Goal: Ask a question

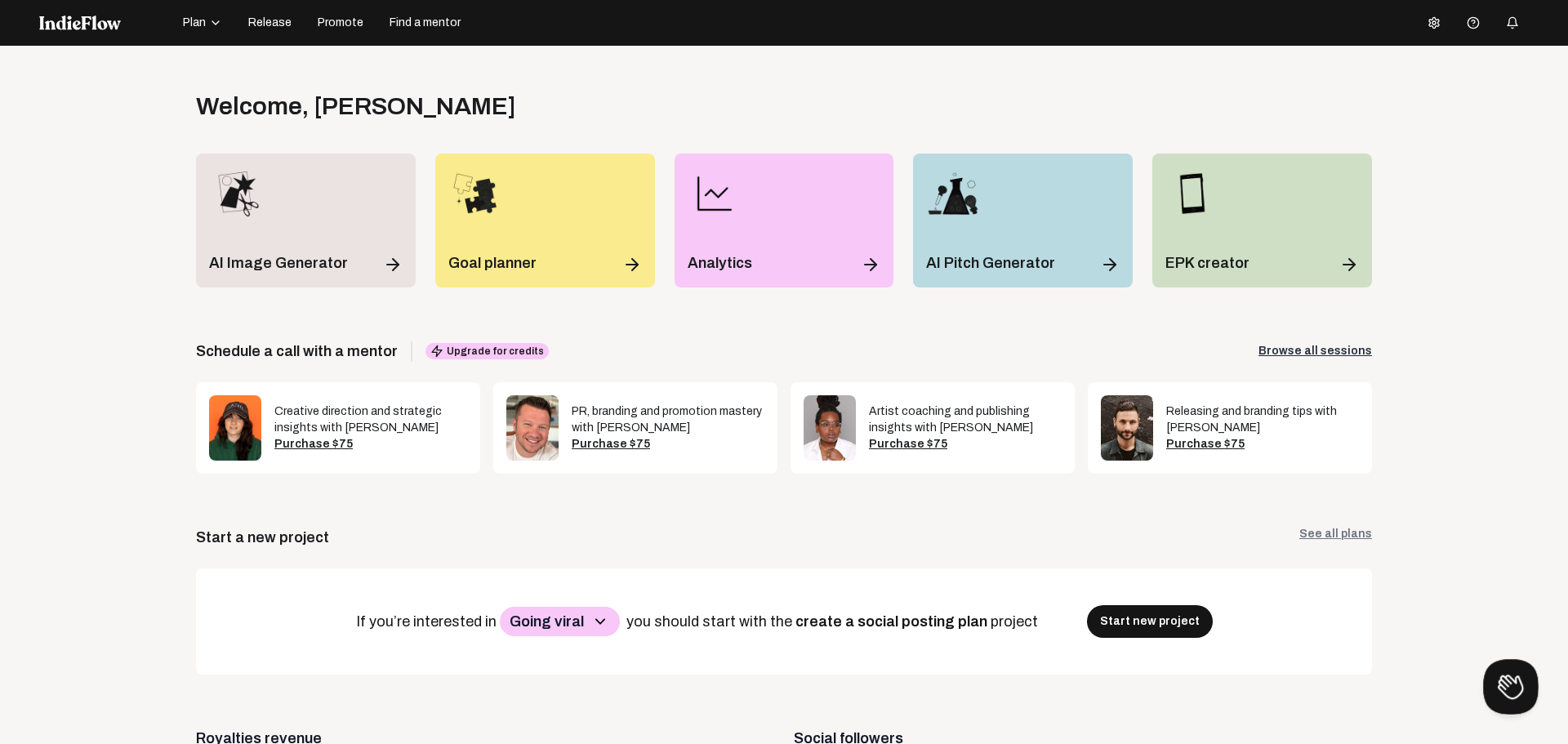
click at [1501, 681] on button at bounding box center [1507, 683] width 49 height 49
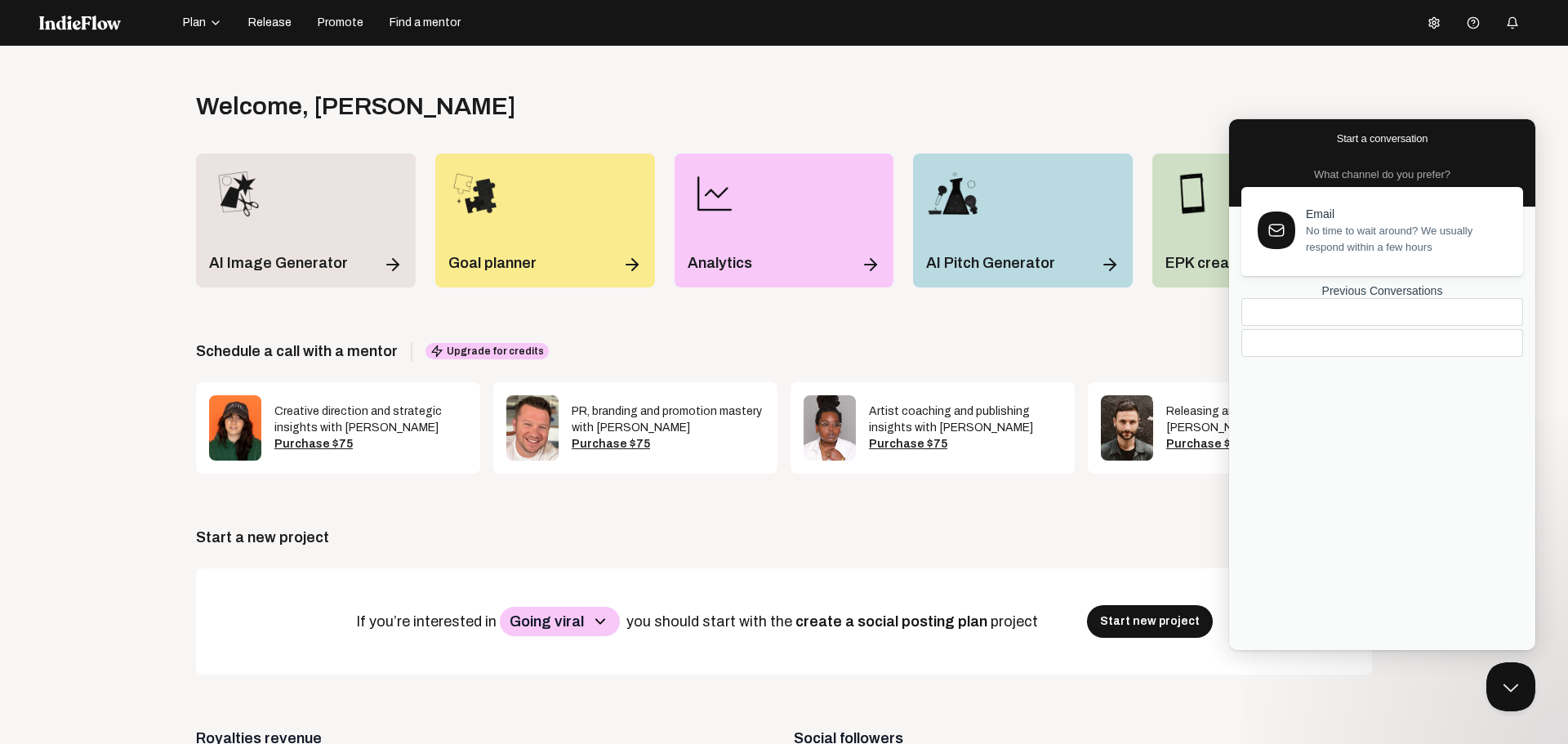
click at [1359, 252] on span "No time to wait around? We usually respond within a few hours" at bounding box center [1404, 239] width 198 height 33
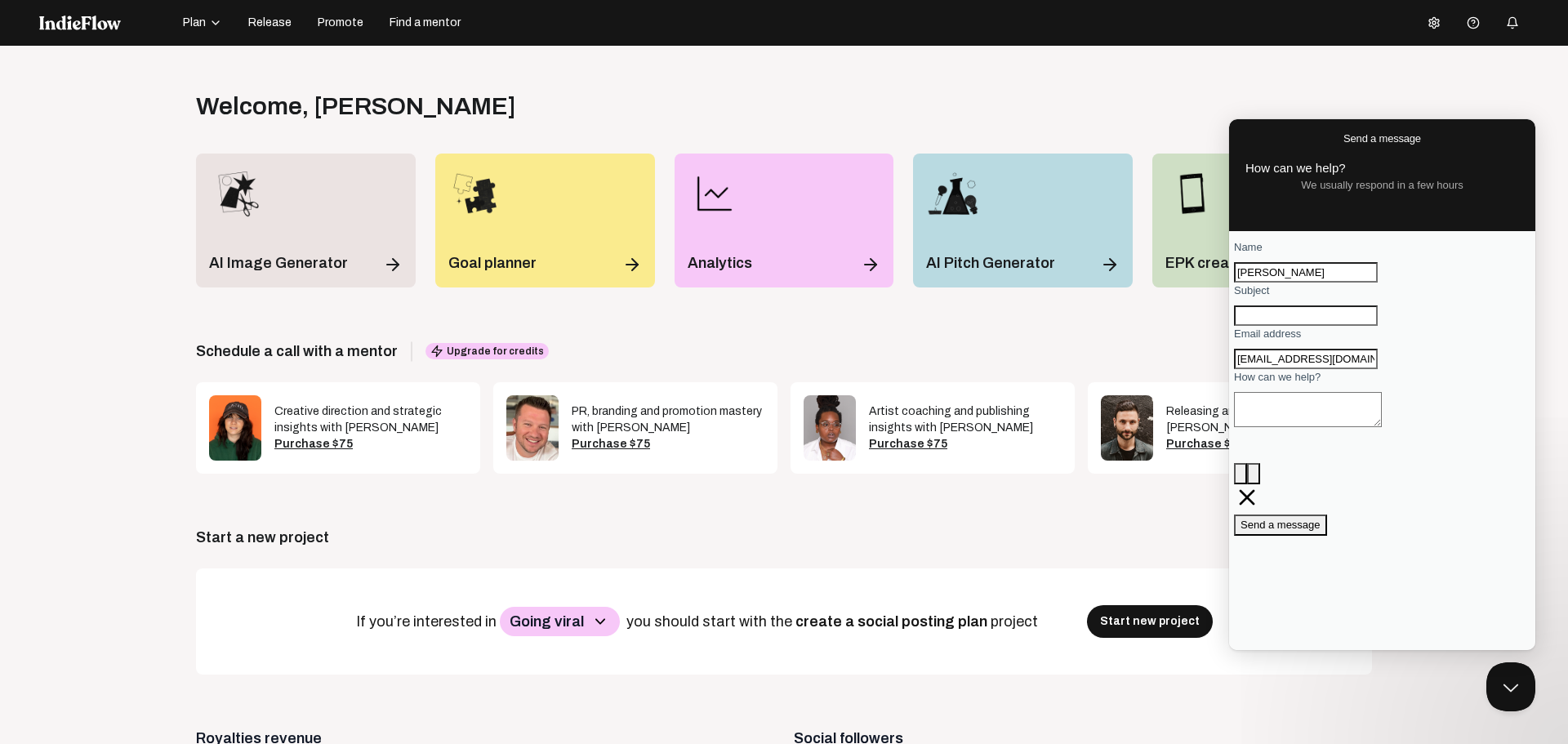
click at [1286, 327] on input "Subject" at bounding box center [1306, 315] width 144 height 21
type input "Am I being charged by Indie Flow now that they have sold to Boost Collective?"
click at [1301, 427] on textarea "How can we help?" at bounding box center [1307, 410] width 148 height 35
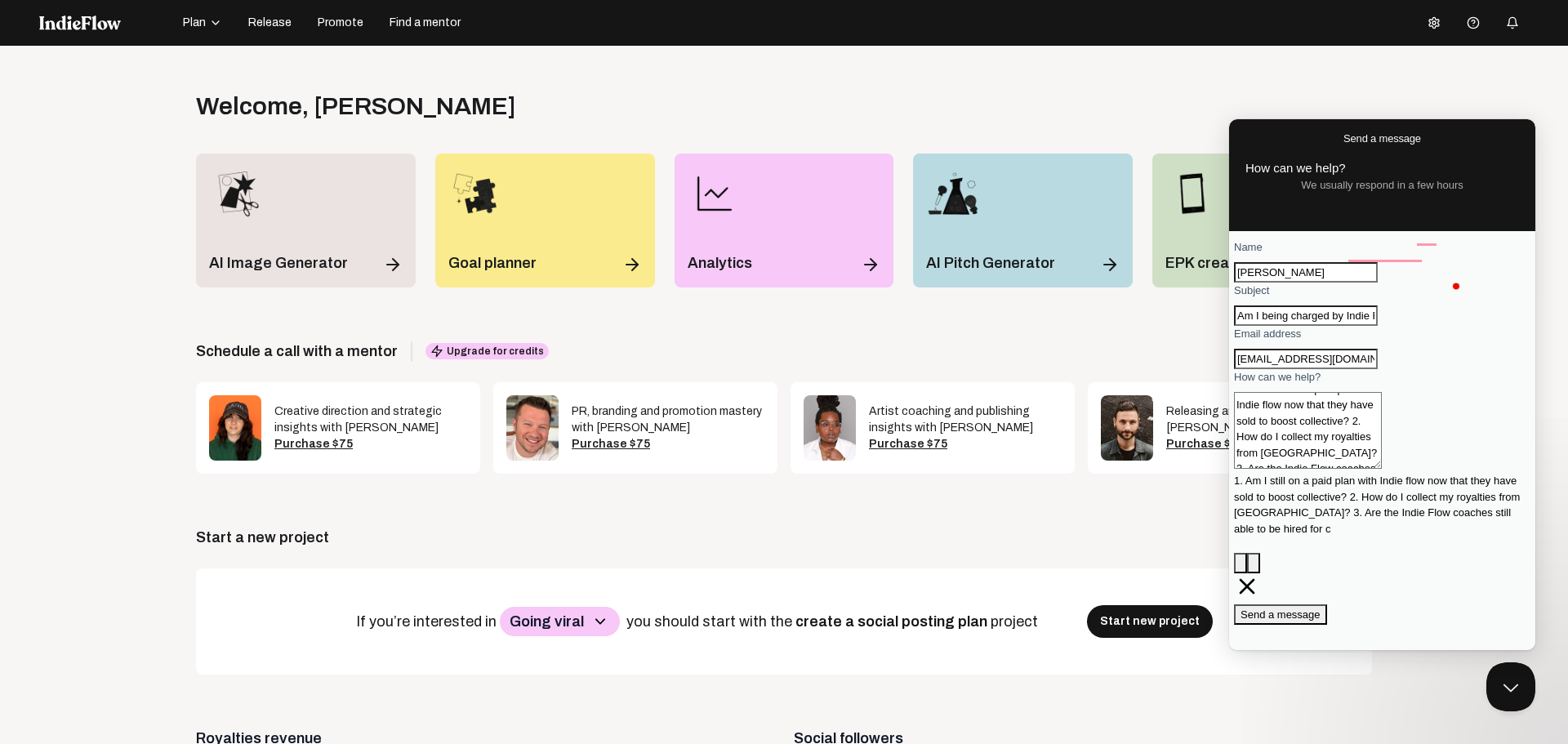
scroll to position [8, 0]
type textarea "1. Am I still on a paid plan with Indie flow now that they have sold to boost c…"
click at [1321, 609] on span "Send a message" at bounding box center [1280, 614] width 80 height 13
